Goal: Find contact information: Find contact information

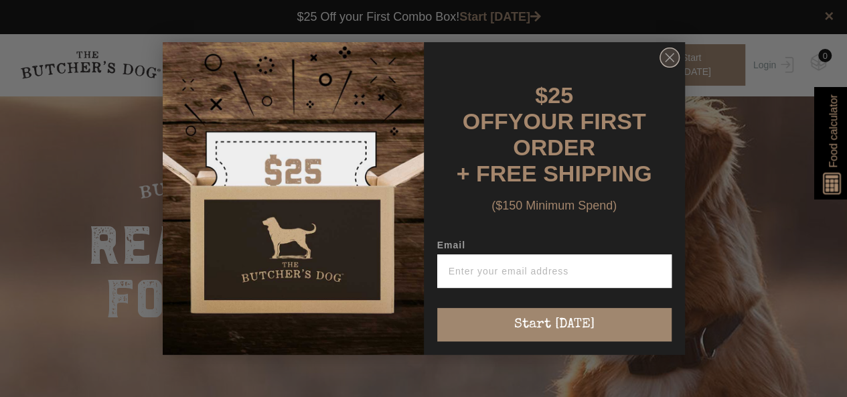
click at [671, 57] on circle "Close dialog" at bounding box center [669, 57] width 19 height 19
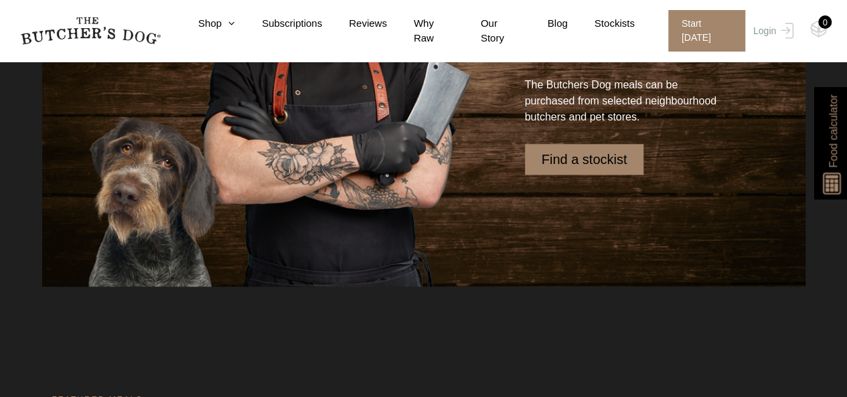
scroll to position [4054, 0]
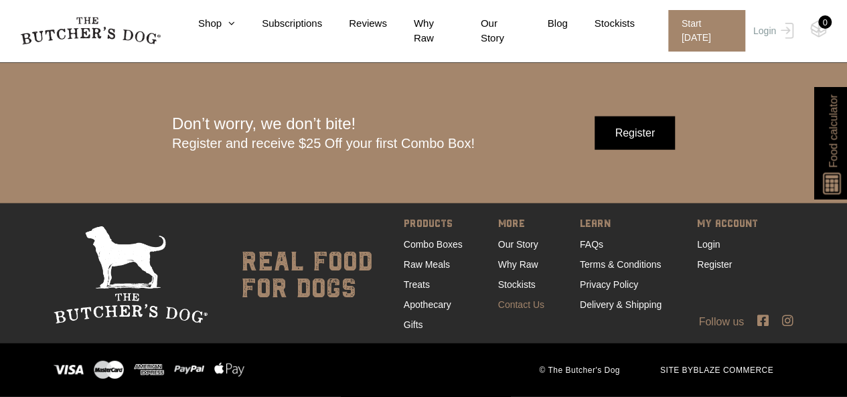
click at [523, 308] on link "Contact Us" at bounding box center [521, 304] width 46 height 11
click at [157, 1] on nav "0 Shop Combo Boxes Treats" at bounding box center [423, 31] width 847 height 62
